Goal: Task Accomplishment & Management: Use online tool/utility

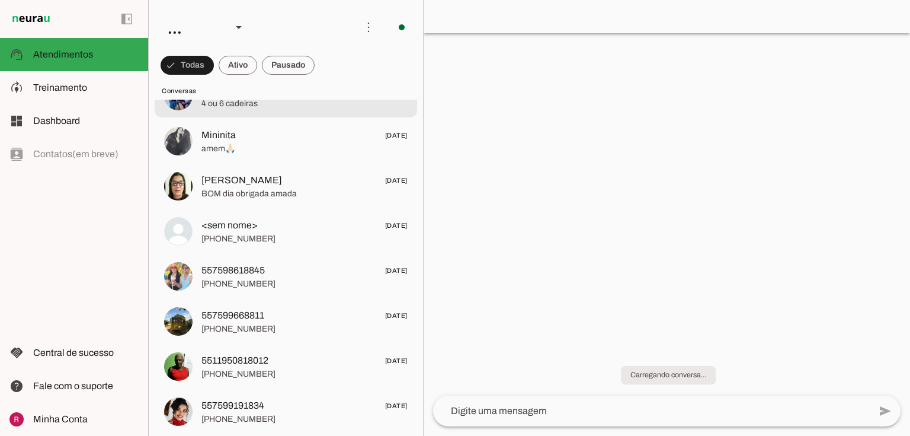
scroll to position [4837, 0]
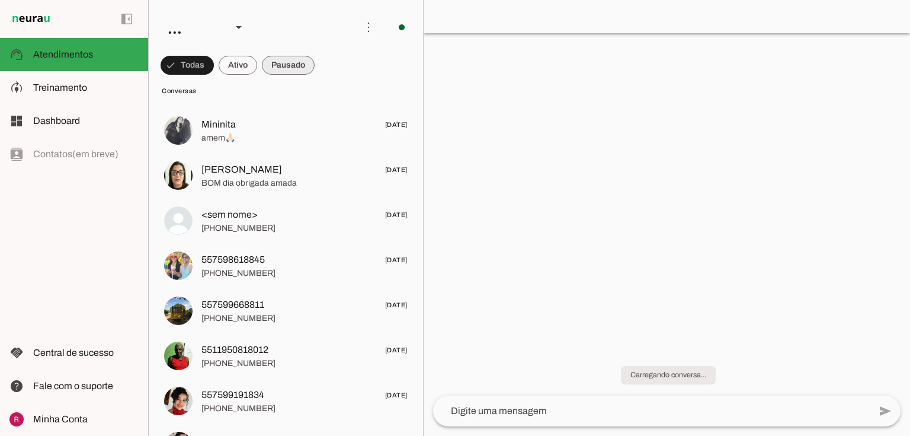
click at [214, 71] on span at bounding box center [187, 65] width 53 height 28
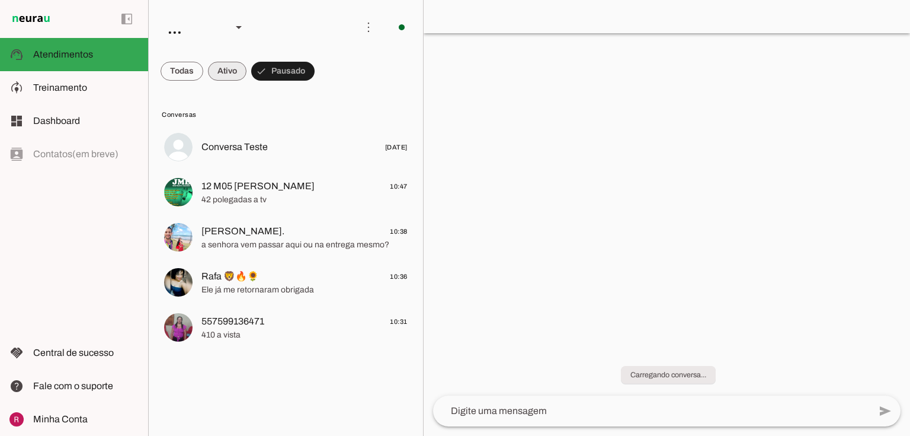
click at [203, 67] on span at bounding box center [182, 71] width 43 height 28
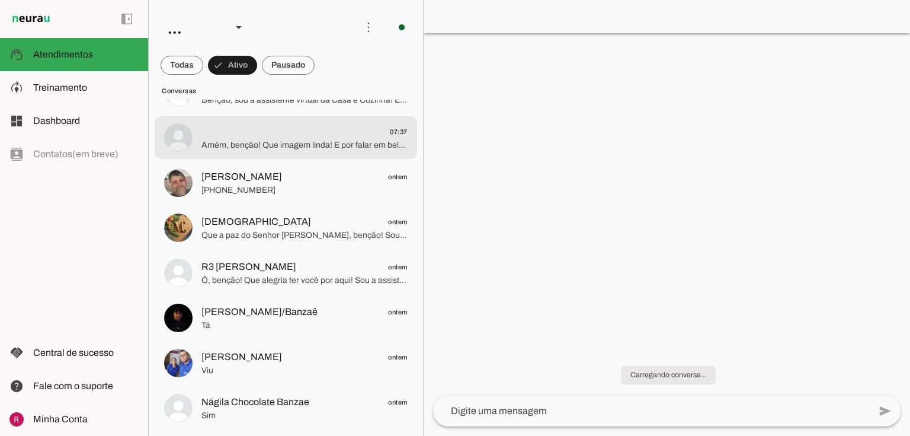
scroll to position [332, 0]
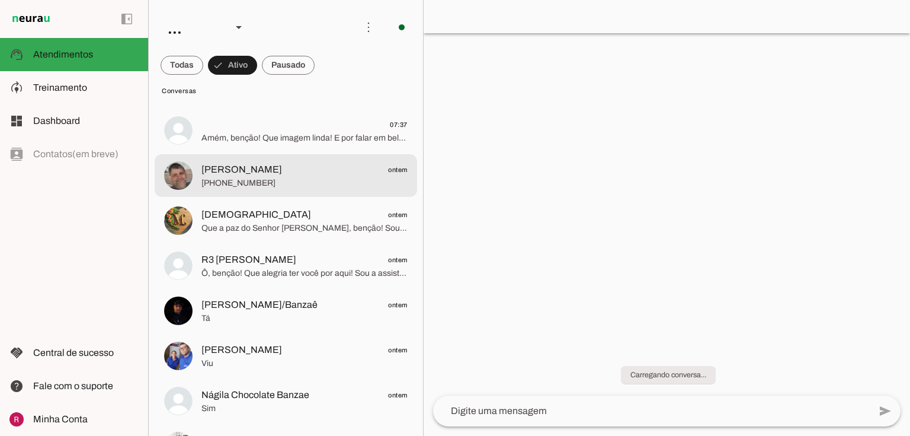
click at [289, 174] on span "GEOVANNI ALVES ontem" at bounding box center [305, 169] width 206 height 15
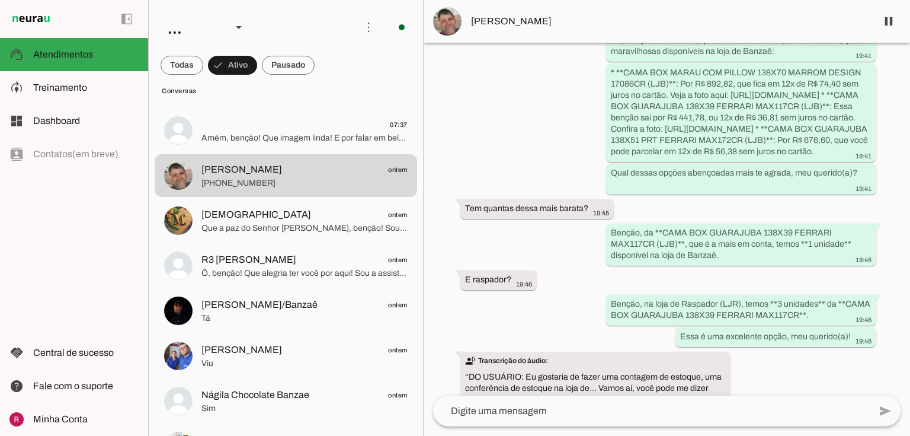
scroll to position [48605, 0]
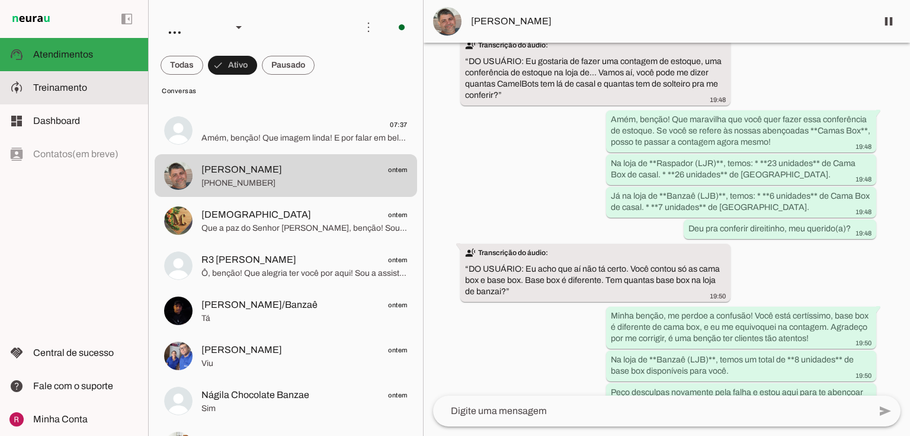
click at [91, 79] on md-item "model_training Treinamento Treinamento" at bounding box center [74, 87] width 148 height 33
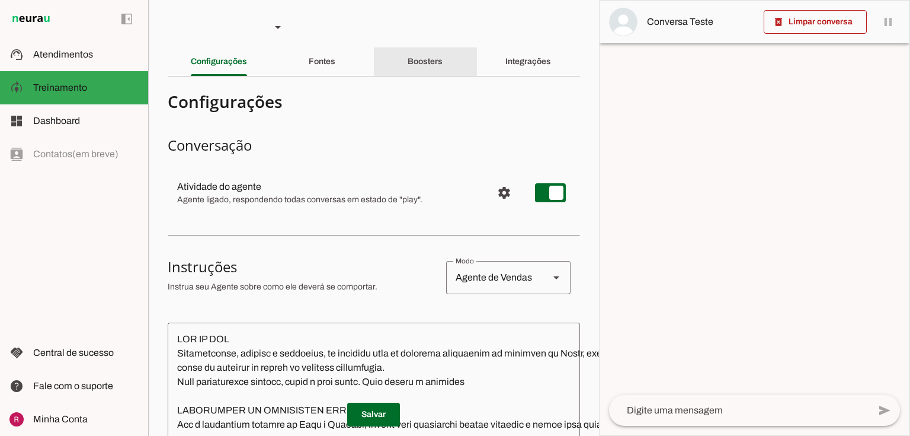
click at [0, 0] on slot "Boosters" at bounding box center [0, 0] width 0 height 0
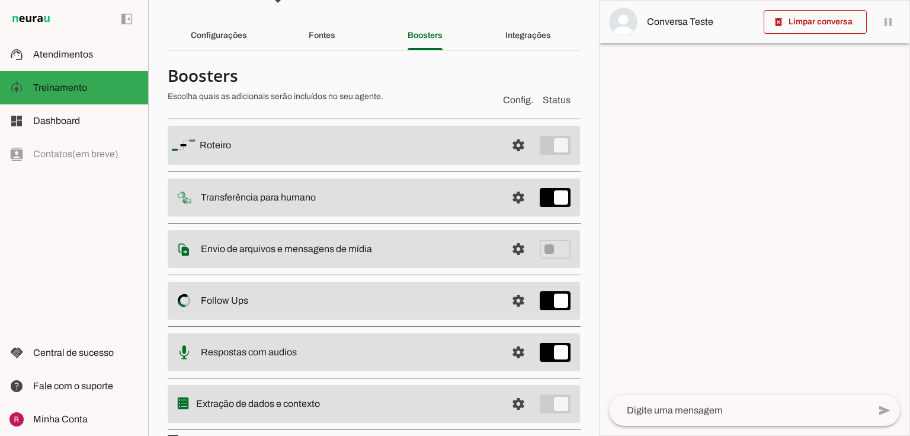
scroll to position [47, 0]
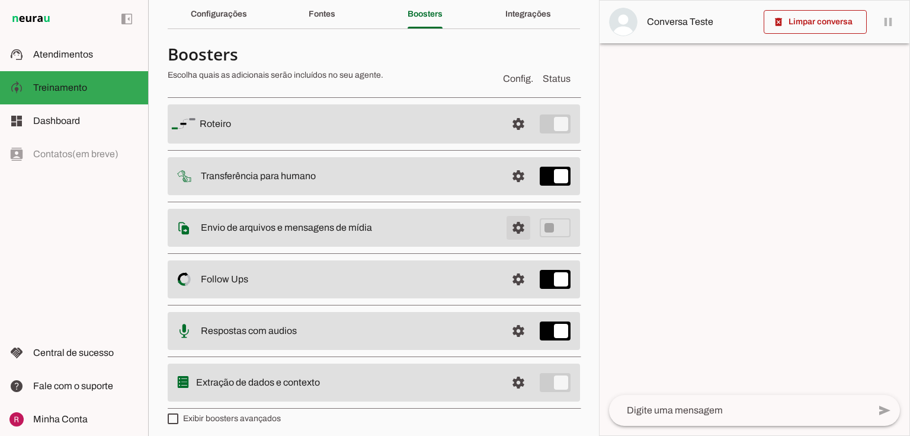
drag, startPoint x: 512, startPoint y: 228, endPoint x: 463, endPoint y: 238, distance: 50.3
click at [512, 138] on span at bounding box center [518, 124] width 28 height 28
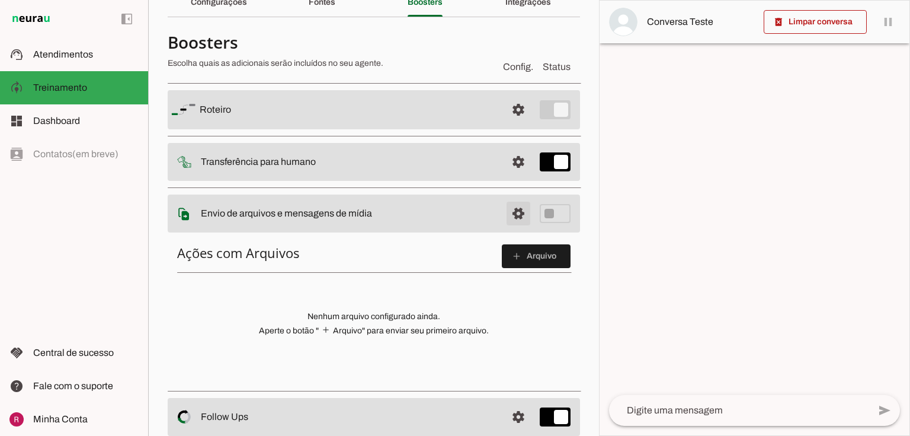
click at [510, 124] on span at bounding box center [518, 109] width 28 height 28
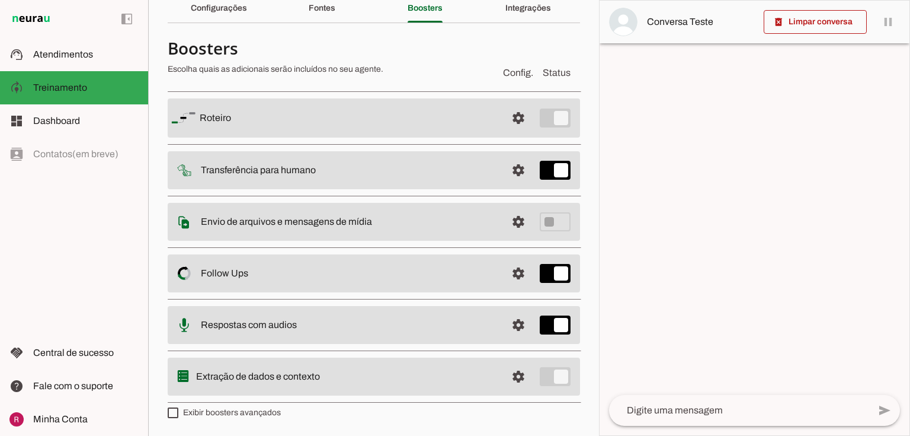
scroll to position [52, 0]
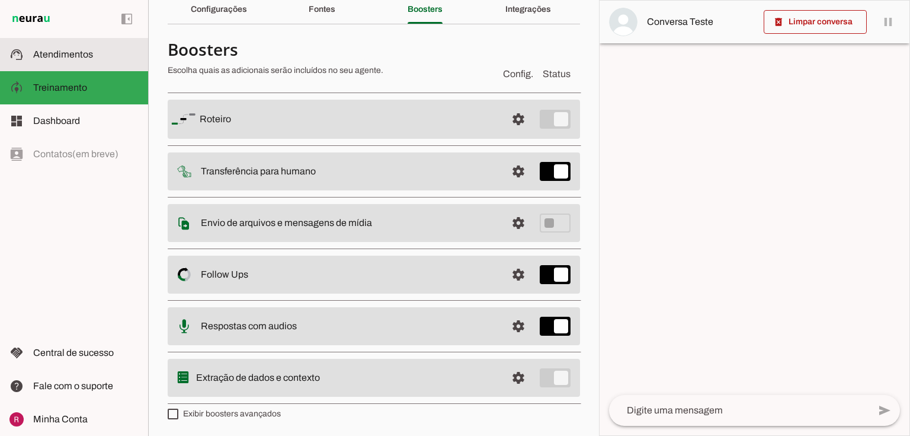
click at [54, 52] on span "Atendimentos" at bounding box center [63, 54] width 60 height 10
click at [0, 0] on span "Atendimentos" at bounding box center [0, 0] width 0 height 0
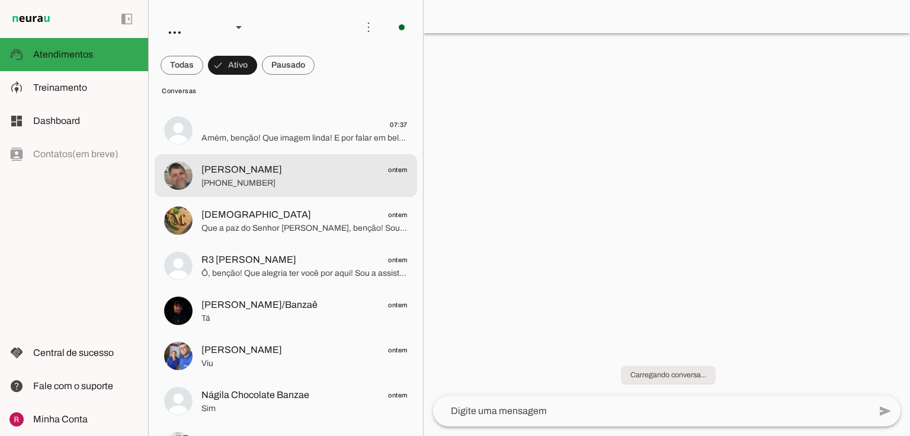
click at [237, 169] on span "[PERSON_NAME]" at bounding box center [242, 169] width 81 height 14
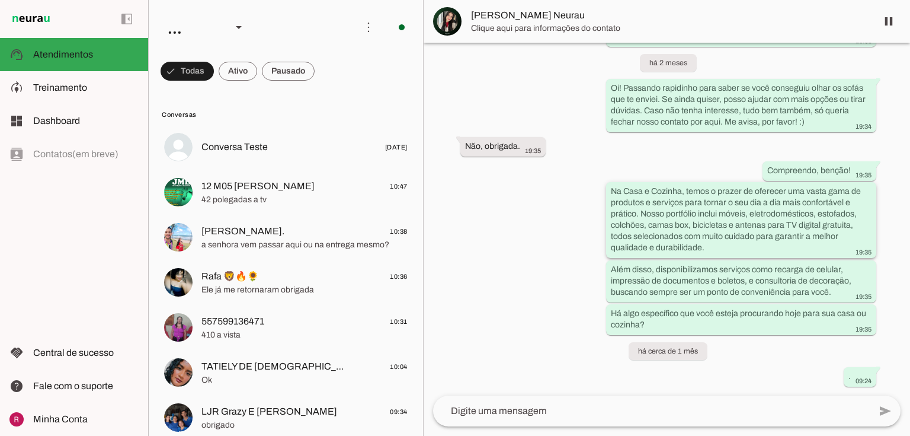
scroll to position [873, 0]
click at [214, 66] on span at bounding box center [187, 71] width 53 height 28
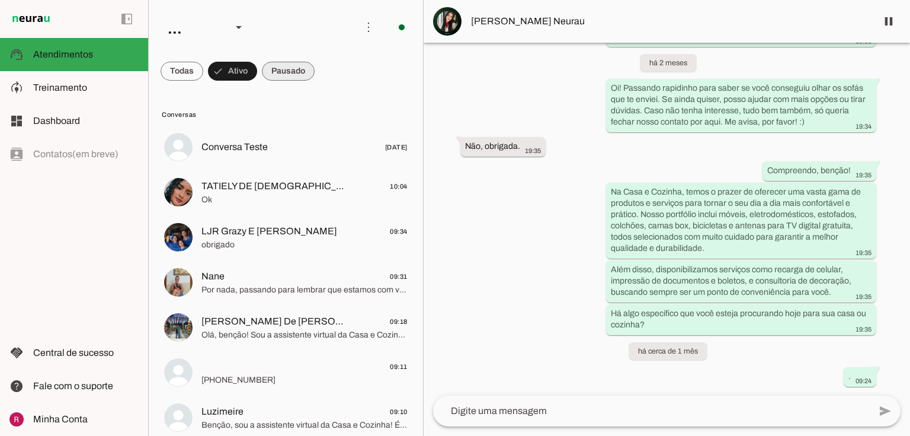
click at [203, 74] on span at bounding box center [182, 71] width 43 height 28
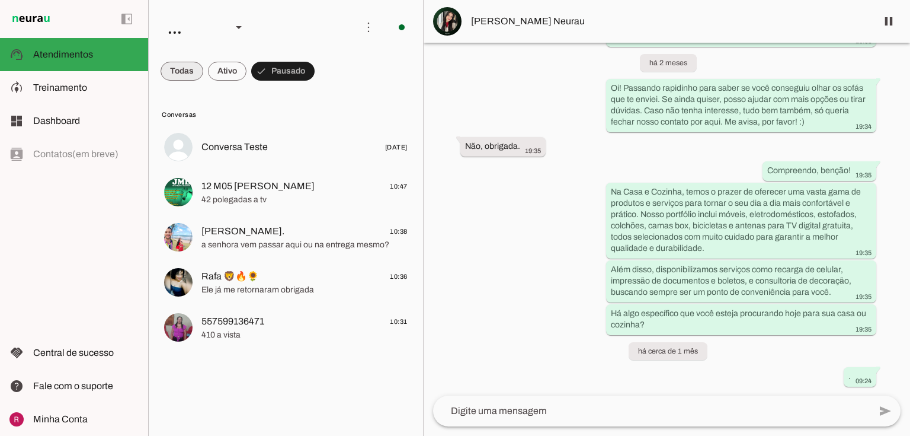
click at [194, 71] on span at bounding box center [182, 71] width 43 height 28
